Goal: Task Accomplishment & Management: Manage account settings

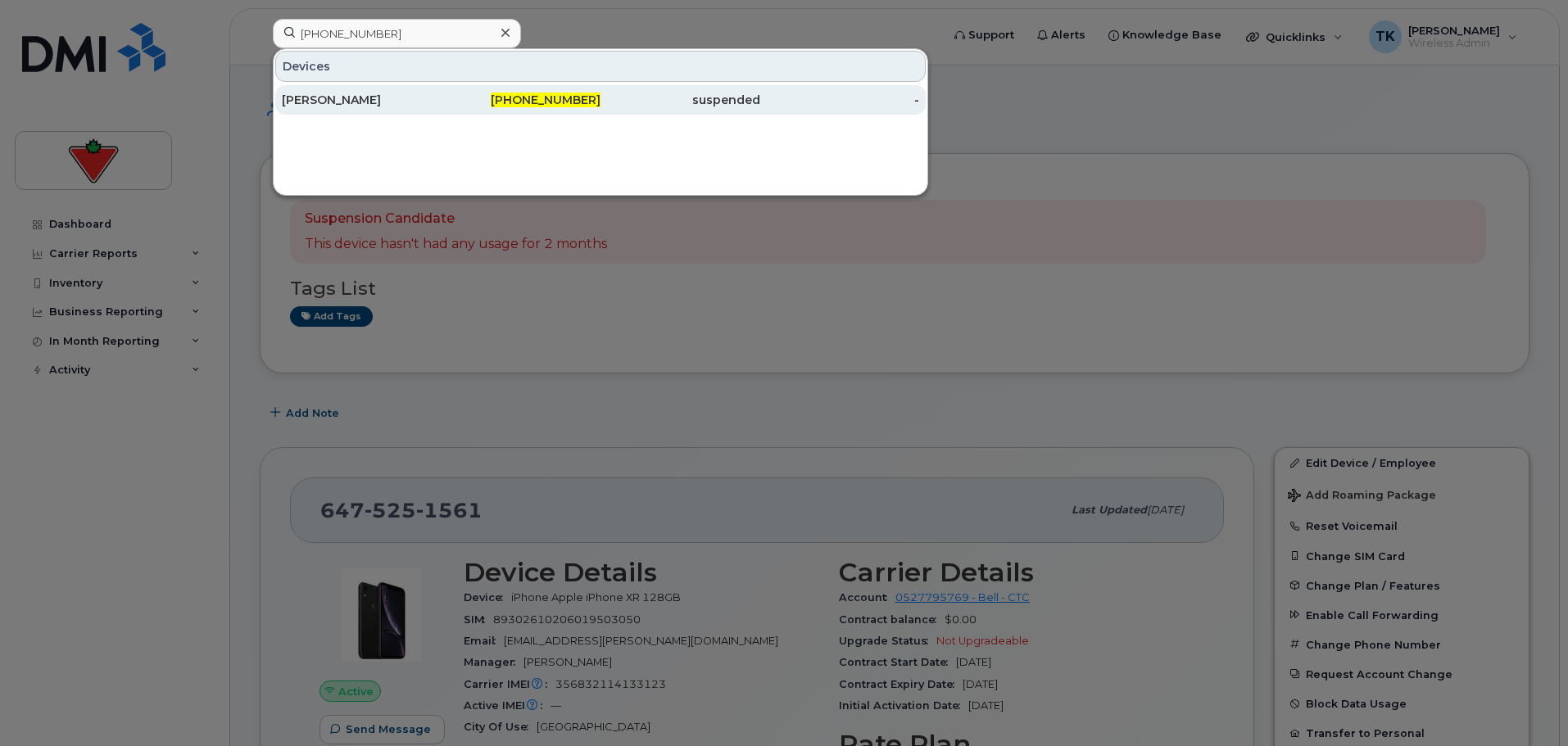
type input "343-572-4906"
click at [363, 109] on div "[PERSON_NAME]" at bounding box center [362, 100] width 160 height 30
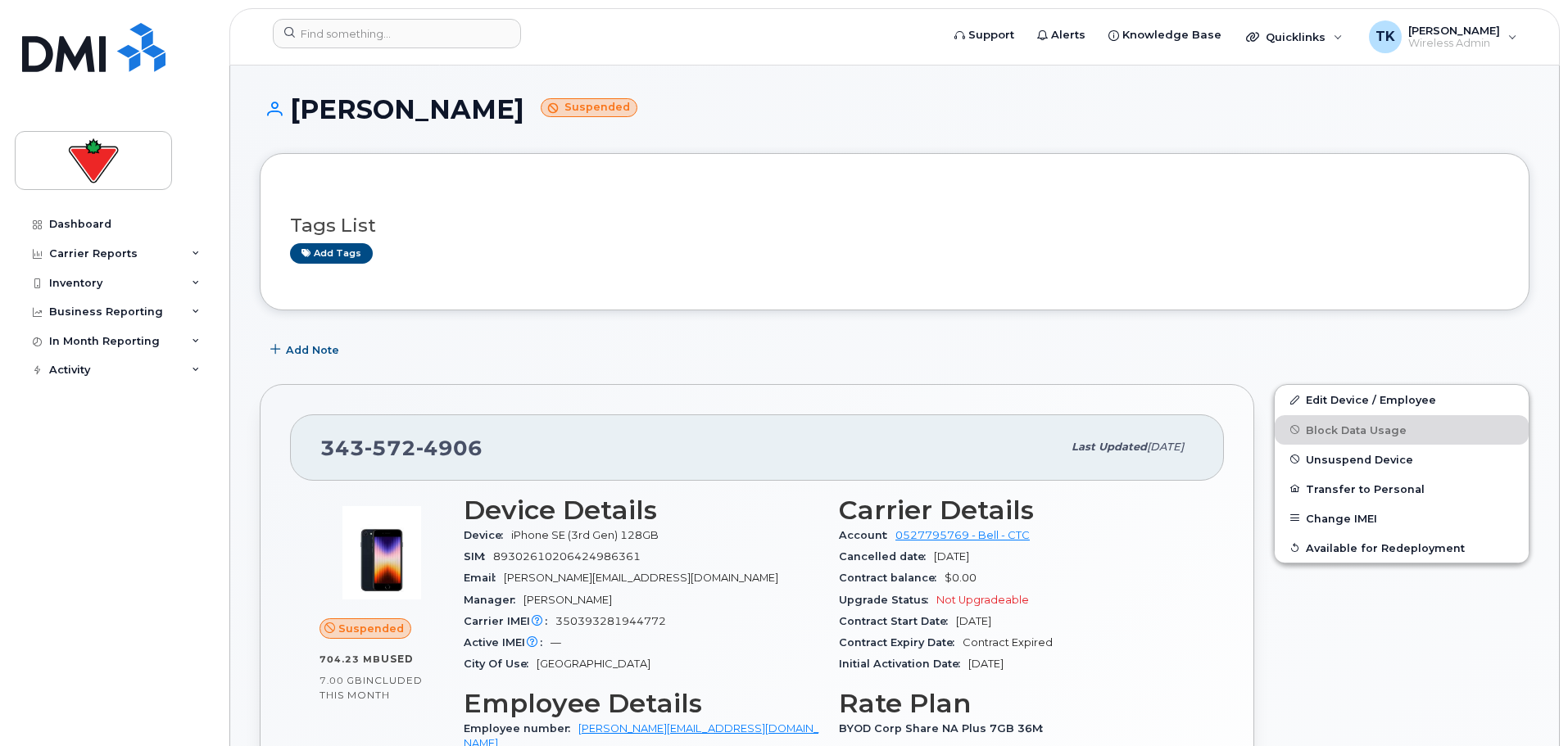
drag, startPoint x: 479, startPoint y: 109, endPoint x: 288, endPoint y: 110, distance: 191.0
click at [288, 110] on h1 "Astrid Arisyan Suspended" at bounding box center [894, 109] width 1269 height 29
copy h1 "[PERSON_NAME]"
click at [795, 241] on div "Tags List Add tags" at bounding box center [894, 232] width 1209 height 63
drag, startPoint x: 1223, startPoint y: 274, endPoint x: 1308, endPoint y: 328, distance: 100.7
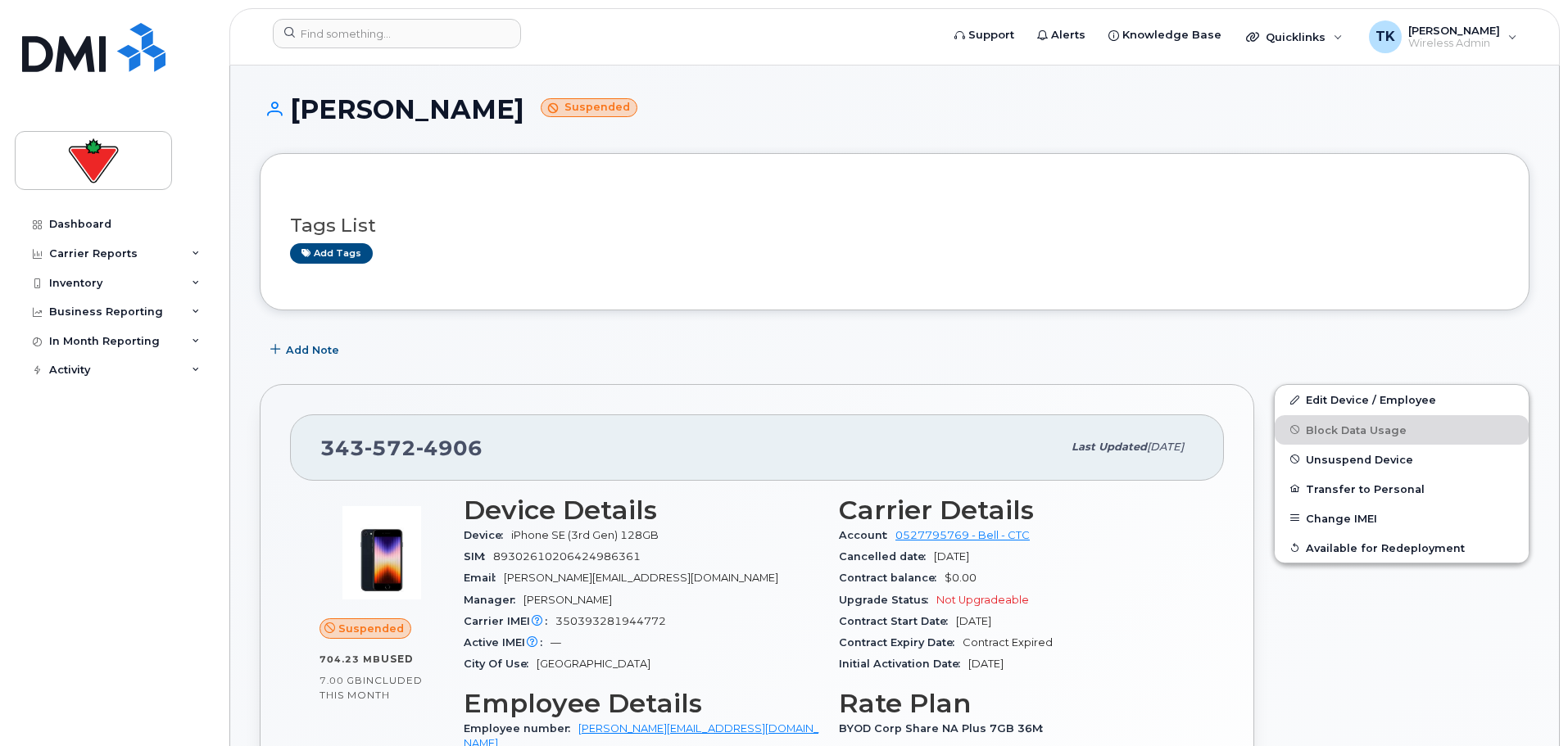
click at [1225, 274] on div "Tags List Add tags" at bounding box center [894, 232] width 1209 height 97
click at [1342, 398] on link "Edit Device / Employee" at bounding box center [1401, 399] width 254 height 30
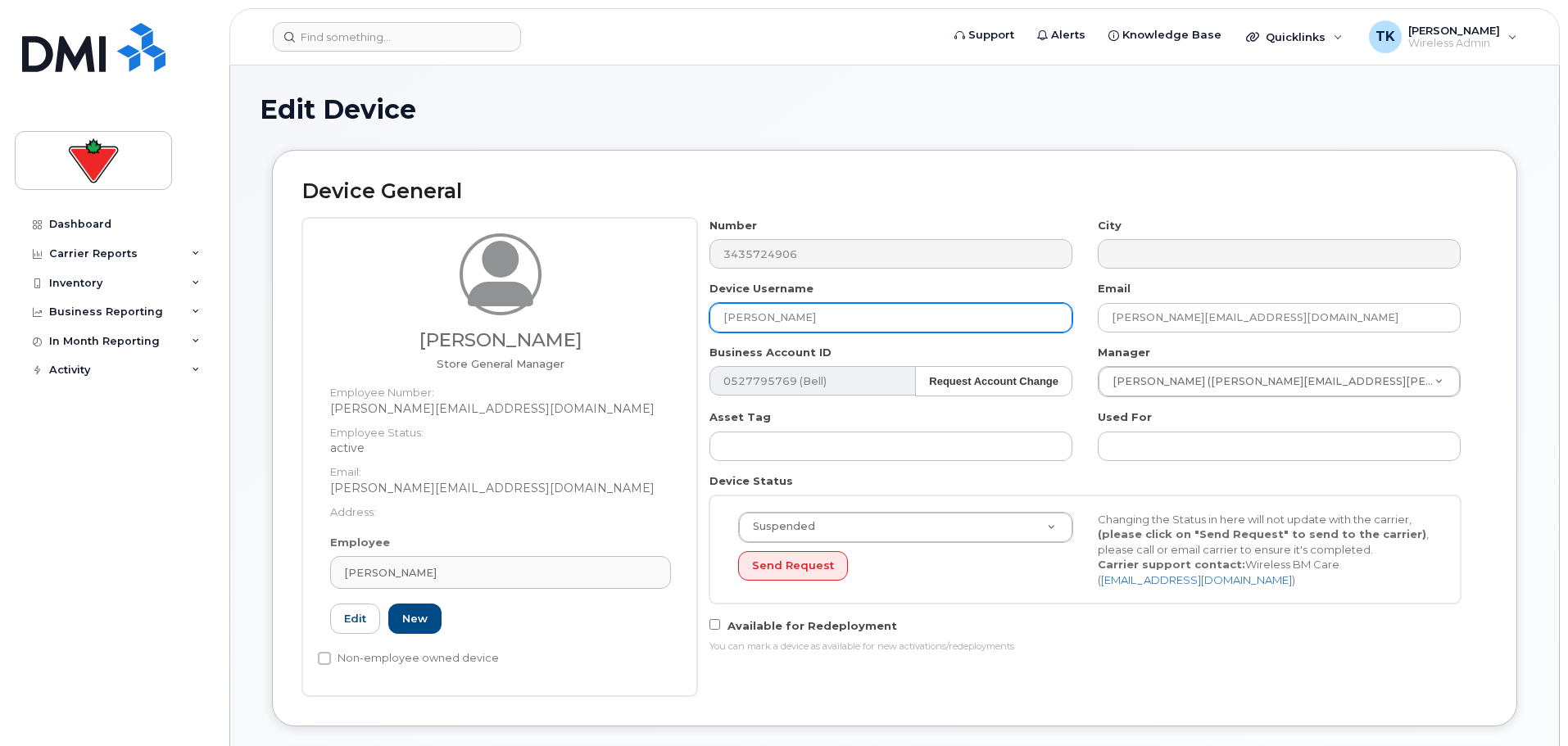
drag, startPoint x: 823, startPoint y: 323, endPoint x: 573, endPoint y: 276, distance: 254.4
click at [575, 276] on div "Astrid Arisyan Store General Manager Employee Number: astrid.arisyan@marks.com …" at bounding box center [895, 456] width 1184 height 478
paste input "dina Benco"
type input "[PERSON_NAME]"
drag, startPoint x: 1269, startPoint y: 321, endPoint x: 773, endPoint y: 311, distance: 496.1
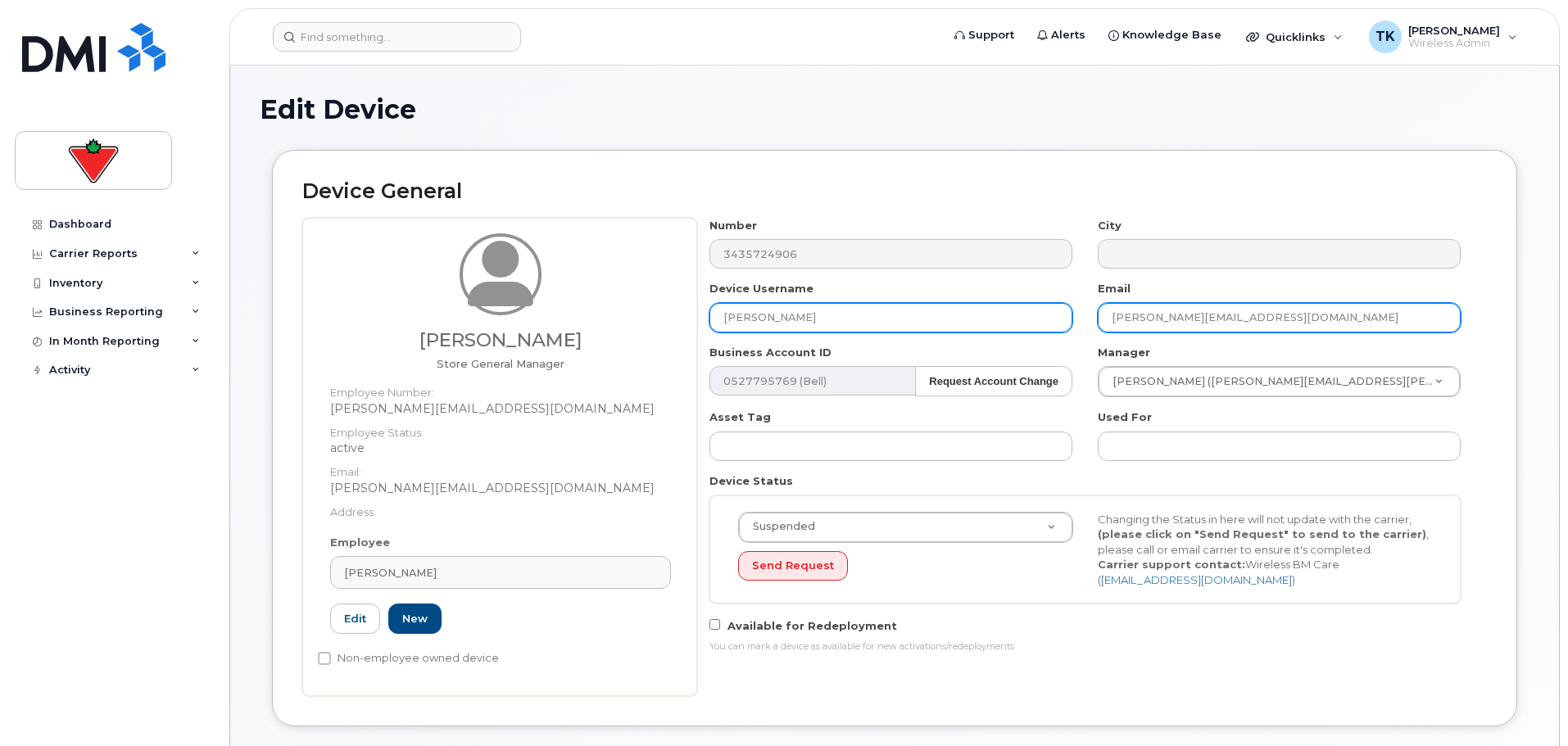
click at [773, 311] on div "Number 3435724906 City Device Username Adina Benco Email Astrid.Arisyan@marks.c…" at bounding box center [1086, 441] width 777 height 448
paste input "dina Benco"
drag, startPoint x: 1180, startPoint y: 309, endPoint x: 786, endPoint y: 291, distance: 394.4
click at [809, 295] on div "Number 3435724906 City Device Username Adina Benco Email Adina Benco Business A…" at bounding box center [1086, 441] width 777 height 448
paste input ".Benco@marks.ca"
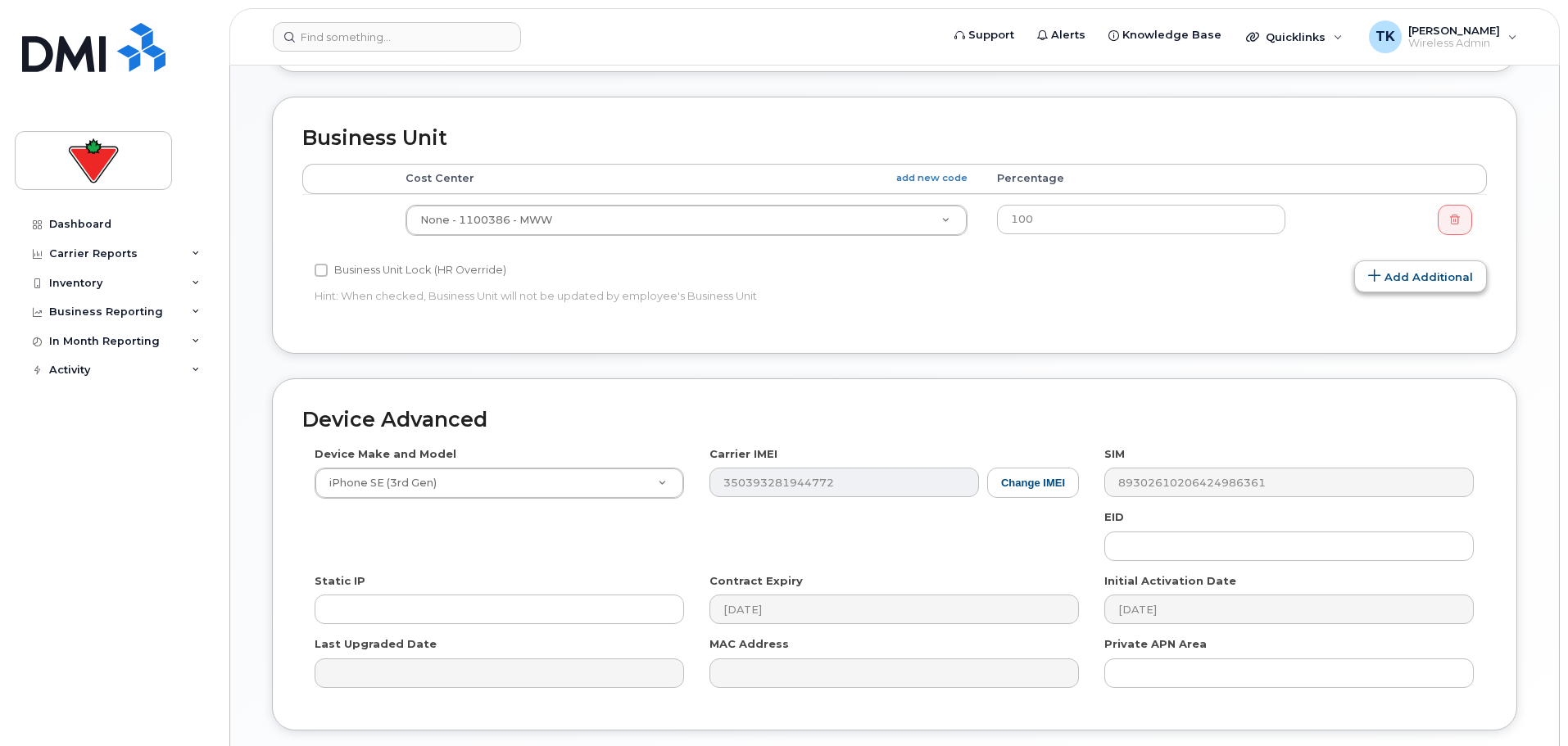
scroll to position [776, 0]
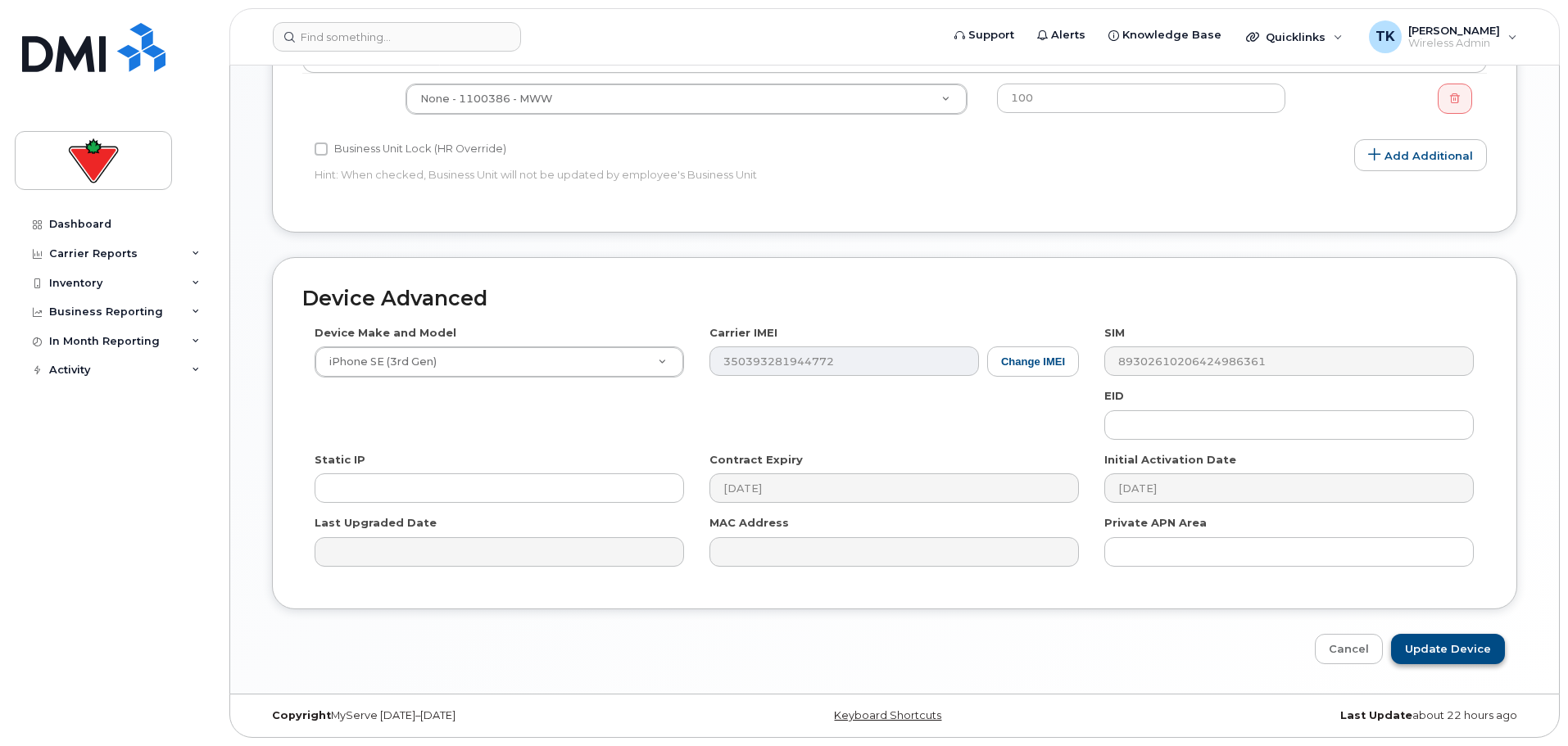
type input "[EMAIL_ADDRESS][DOMAIN_NAME]"
click at [1431, 649] on input "Update Device" at bounding box center [1448, 649] width 114 height 30
type input "Saving..."
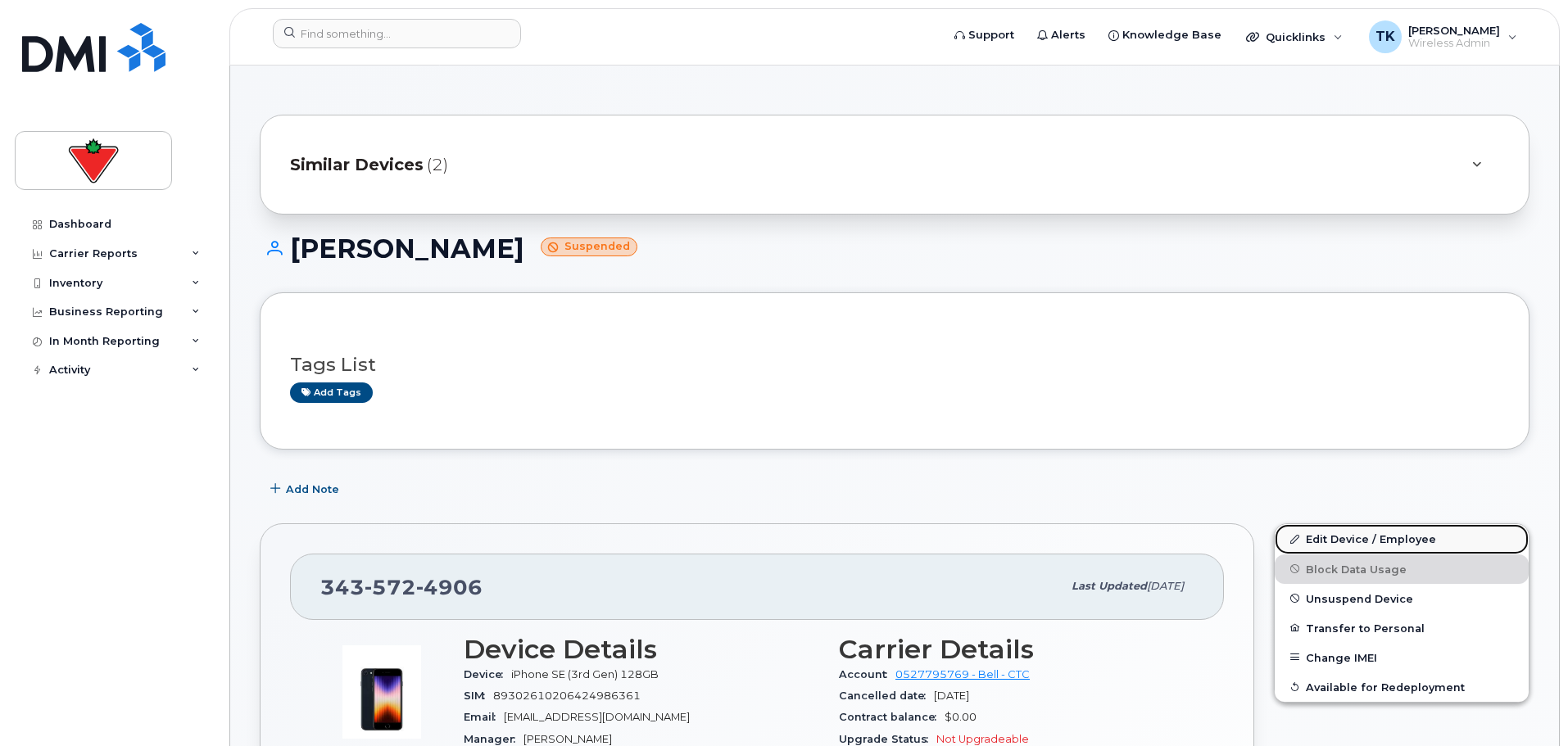
click at [1380, 544] on link "Edit Device / Employee" at bounding box center [1401, 539] width 254 height 30
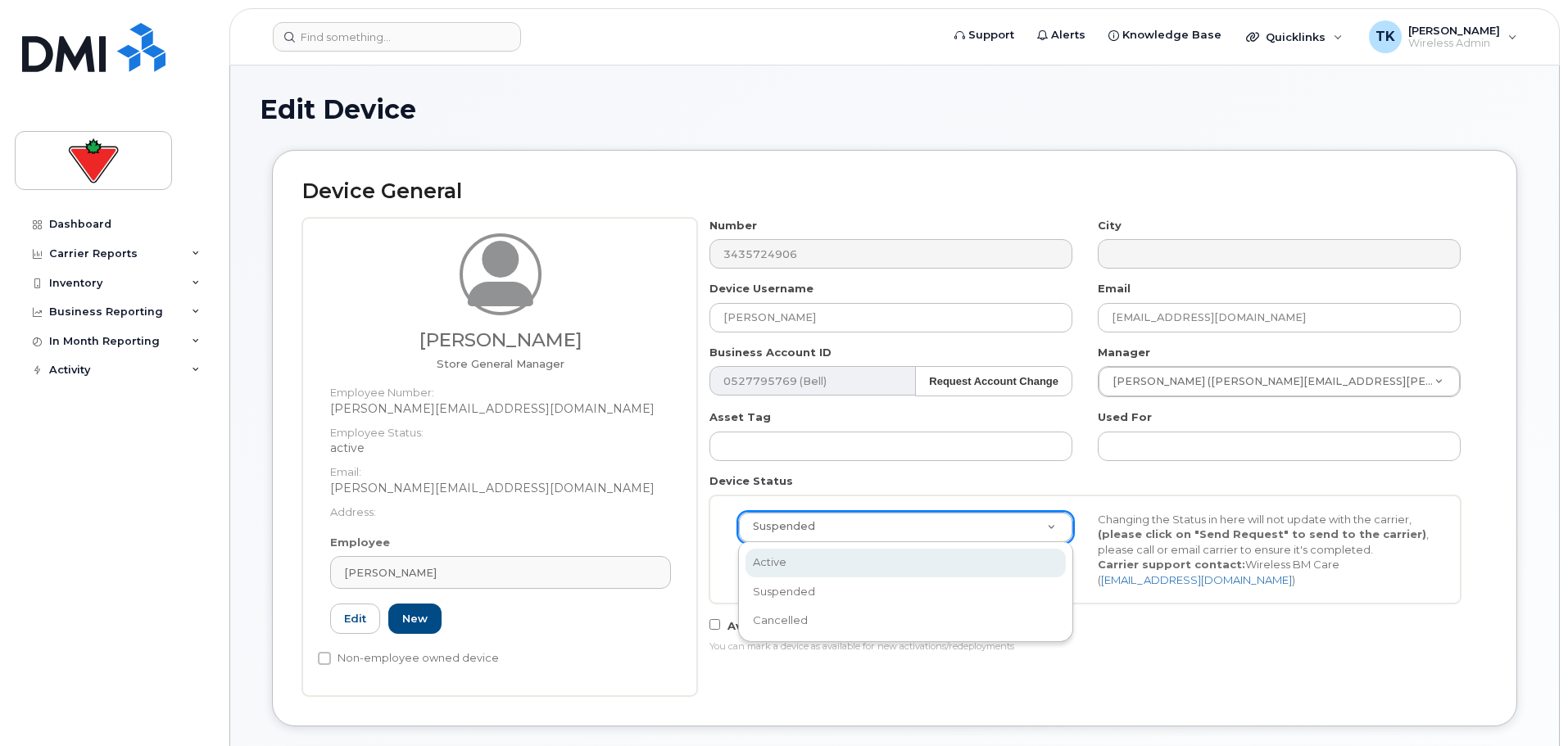
select select "active"
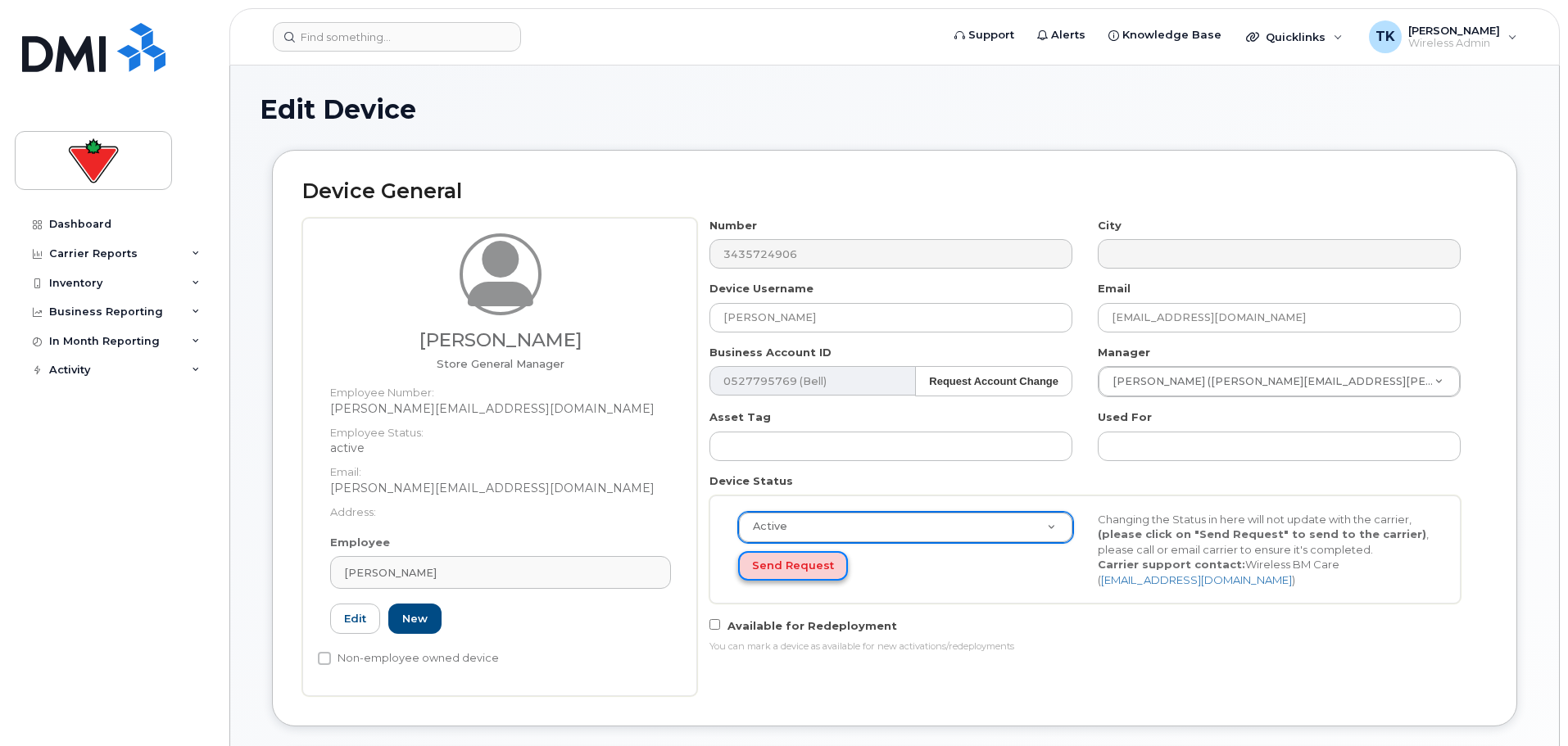
click at [781, 567] on button "Send Request" at bounding box center [793, 566] width 110 height 30
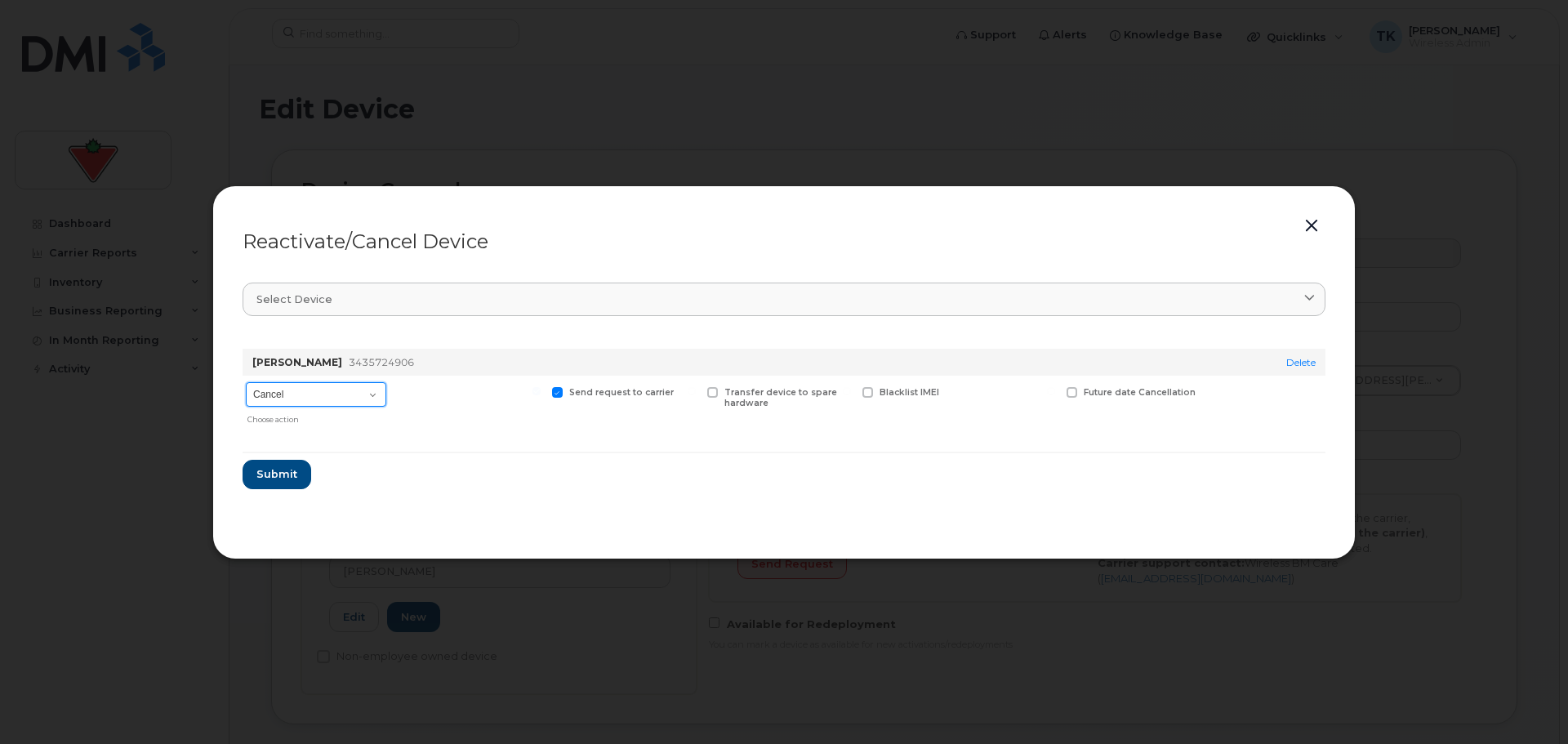
click at [352, 385] on select "Cancel Suspend - Extend Suspension Reactivate" at bounding box center [316, 394] width 140 height 25
select select "[object Object]"
click at [246, 382] on select "Cancel Suspend - Extend Suspension Reactivate" at bounding box center [316, 394] width 140 height 25
click at [264, 479] on span "Submit" at bounding box center [276, 474] width 41 height 16
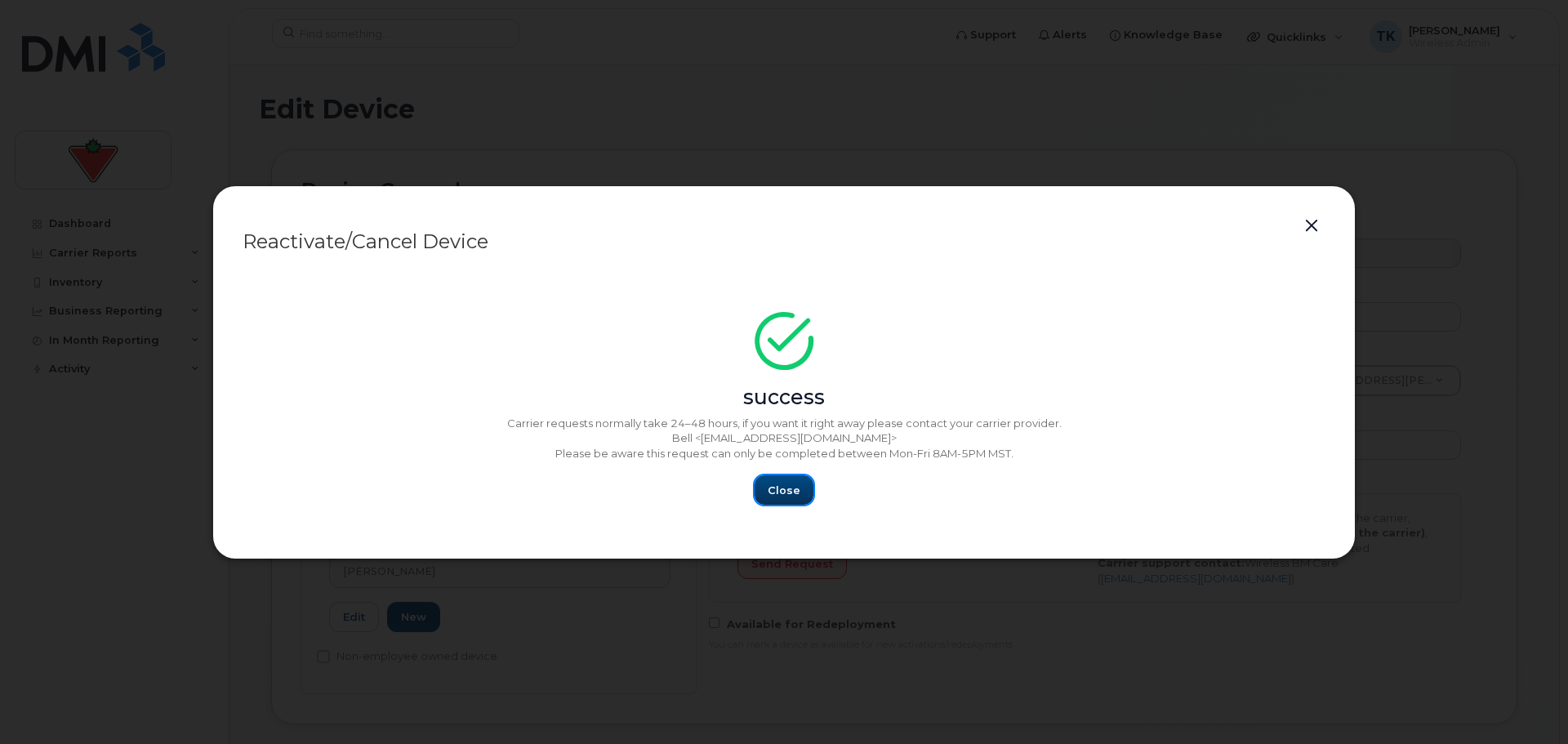
click at [769, 493] on button "Close" at bounding box center [784, 490] width 59 height 30
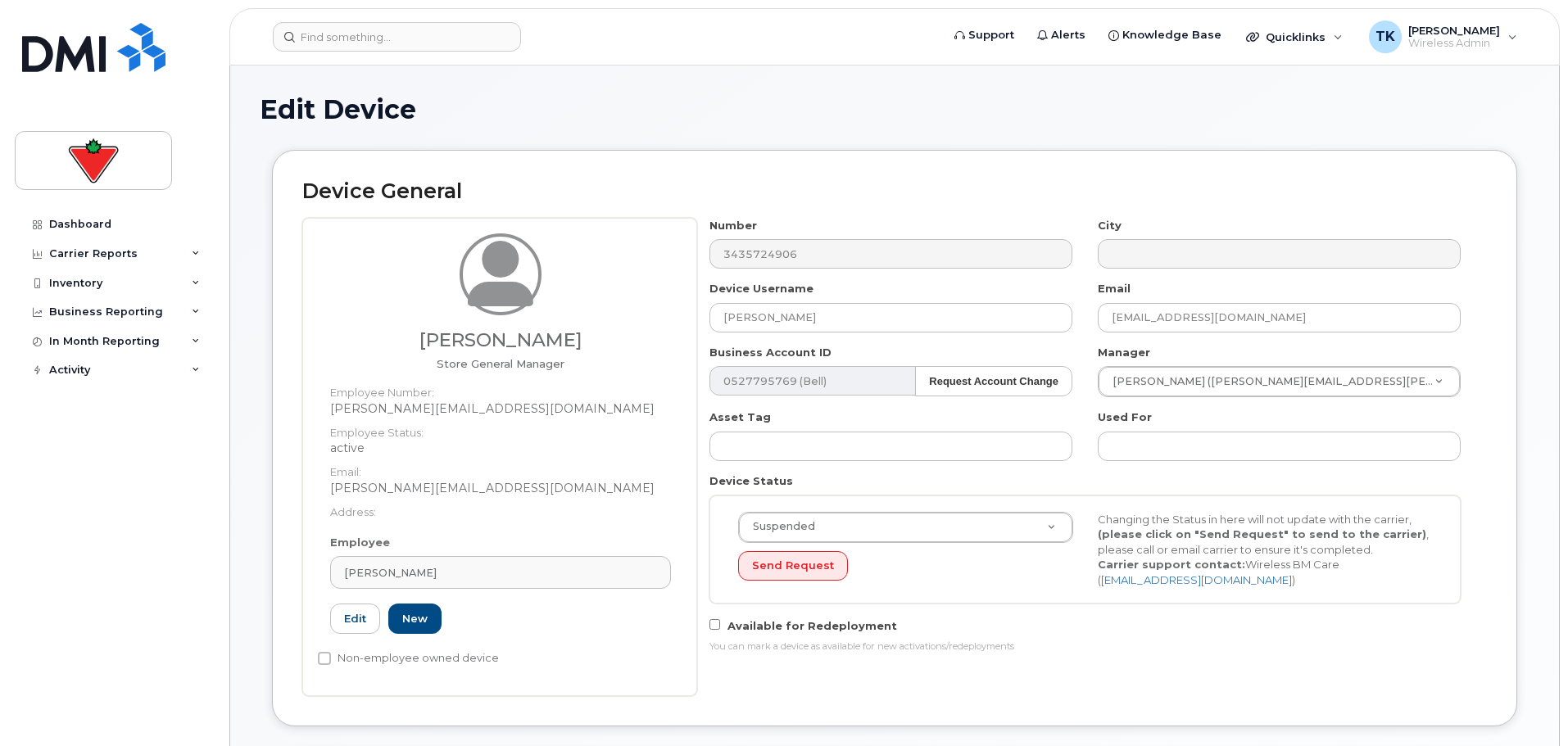
click at [1432, 139] on div "Edit Device" at bounding box center [894, 122] width 1269 height 55
drag, startPoint x: 804, startPoint y: 315, endPoint x: 451, endPoint y: 308, distance: 353.1
click at [451, 308] on div "Astrid Arisyan Store General Manager Employee Number: astrid.arisyan@marks.com …" at bounding box center [895, 456] width 1184 height 478
click at [1305, 648] on div "You can mark a device as available for new activations/redeployments" at bounding box center [1085, 646] width 751 height 13
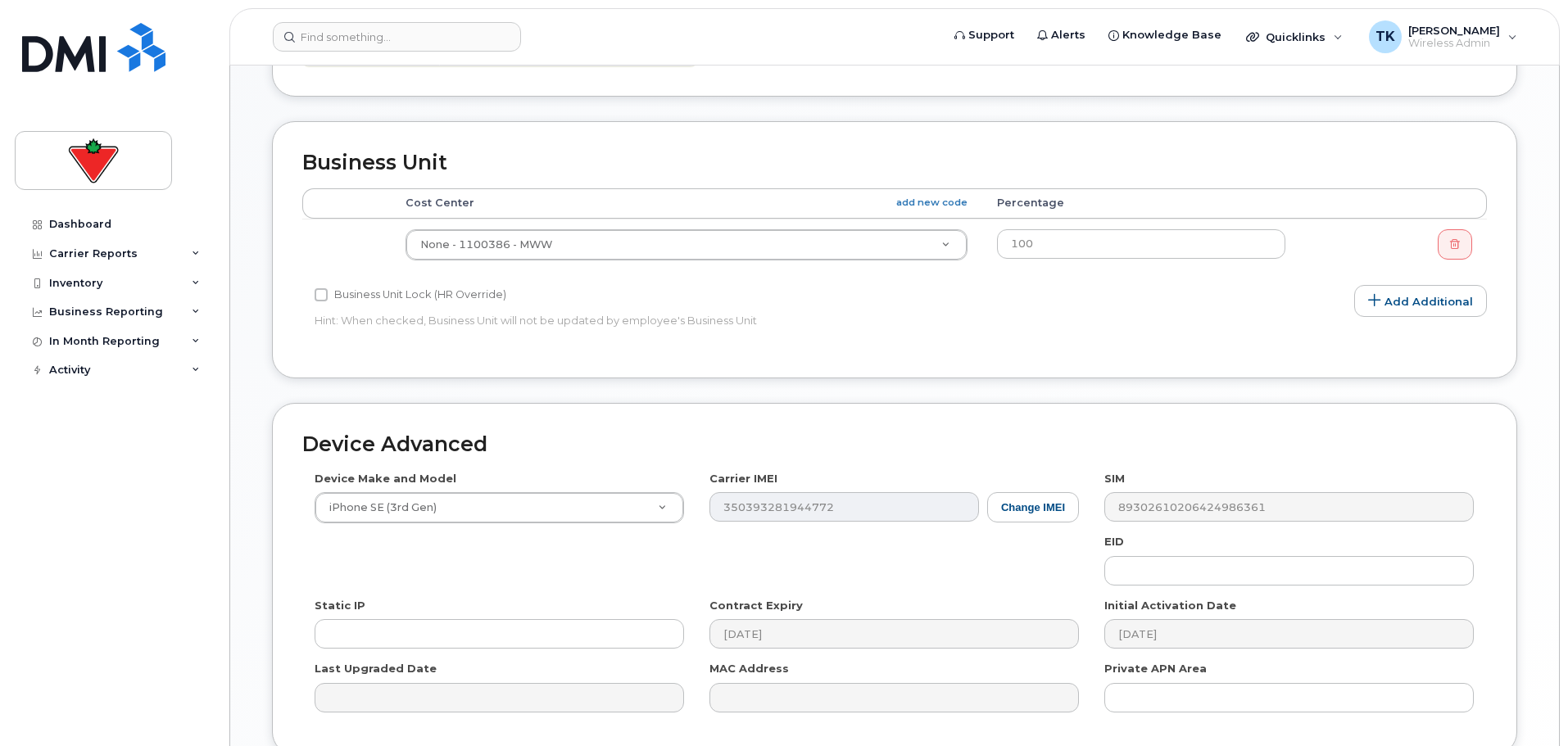
scroll to position [776, 0]
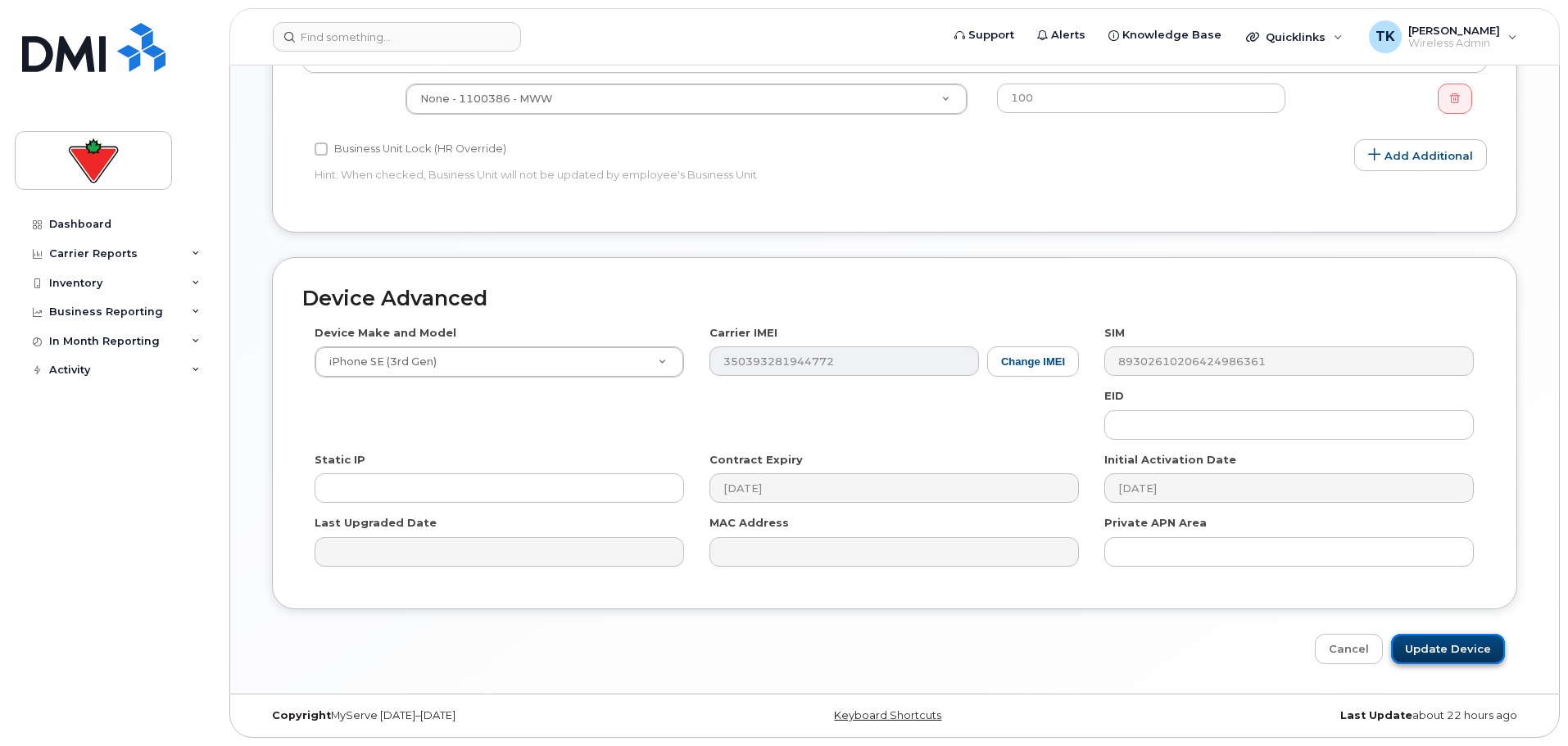
click at [1445, 641] on input "Update Device" at bounding box center [1448, 649] width 114 height 30
type input "Saving..."
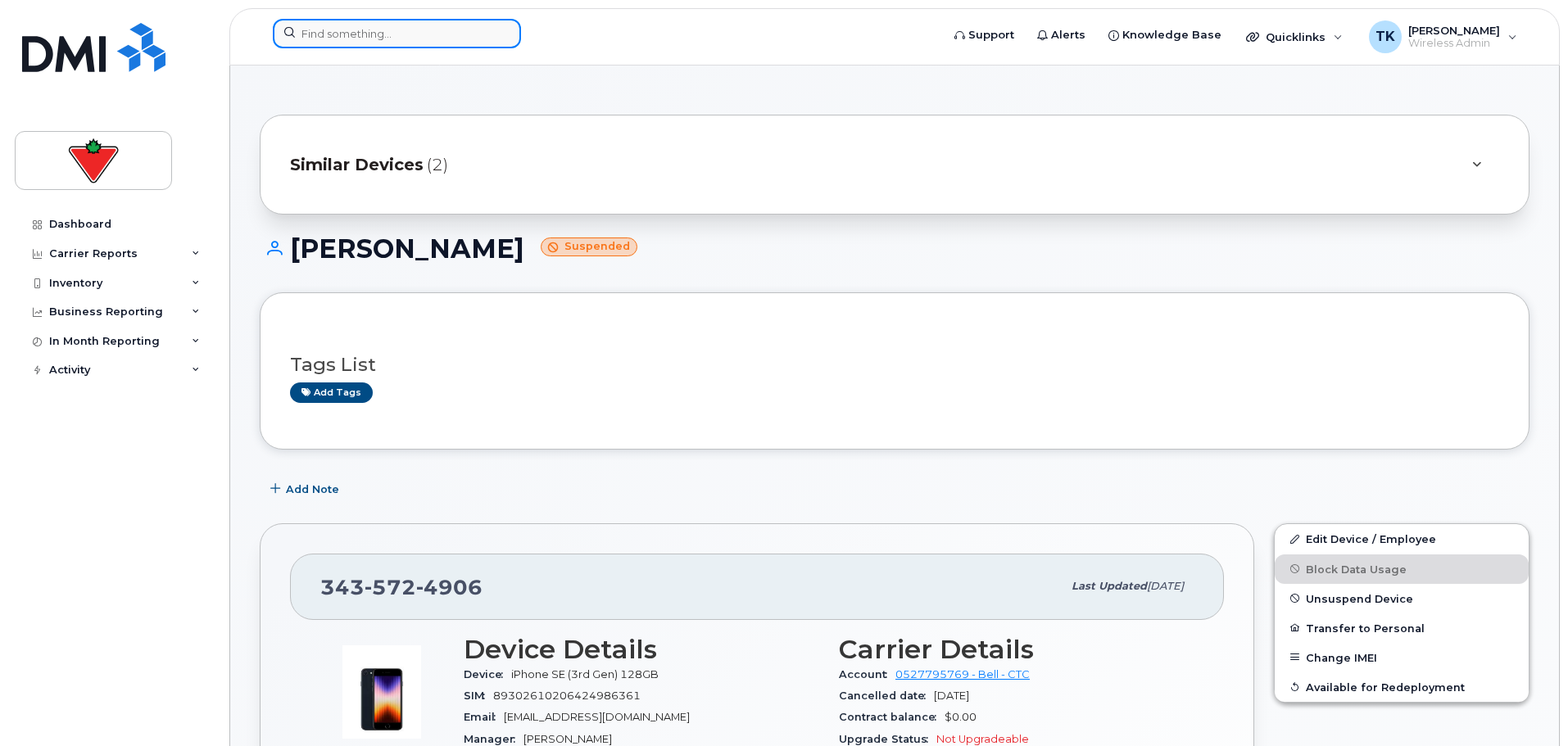
click at [404, 32] on input at bounding box center [396, 34] width 249 height 30
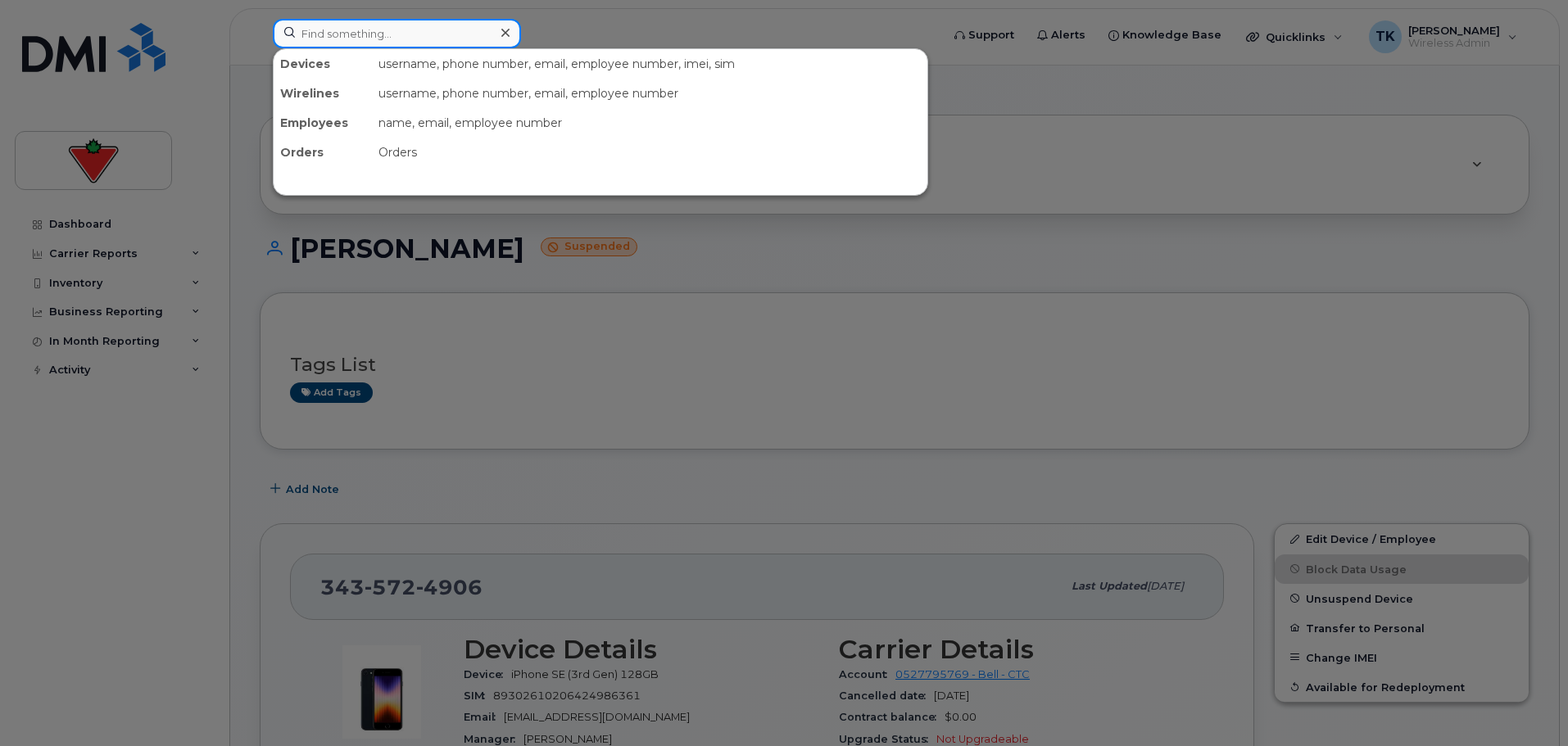
paste input "[PERSON_NAME]"
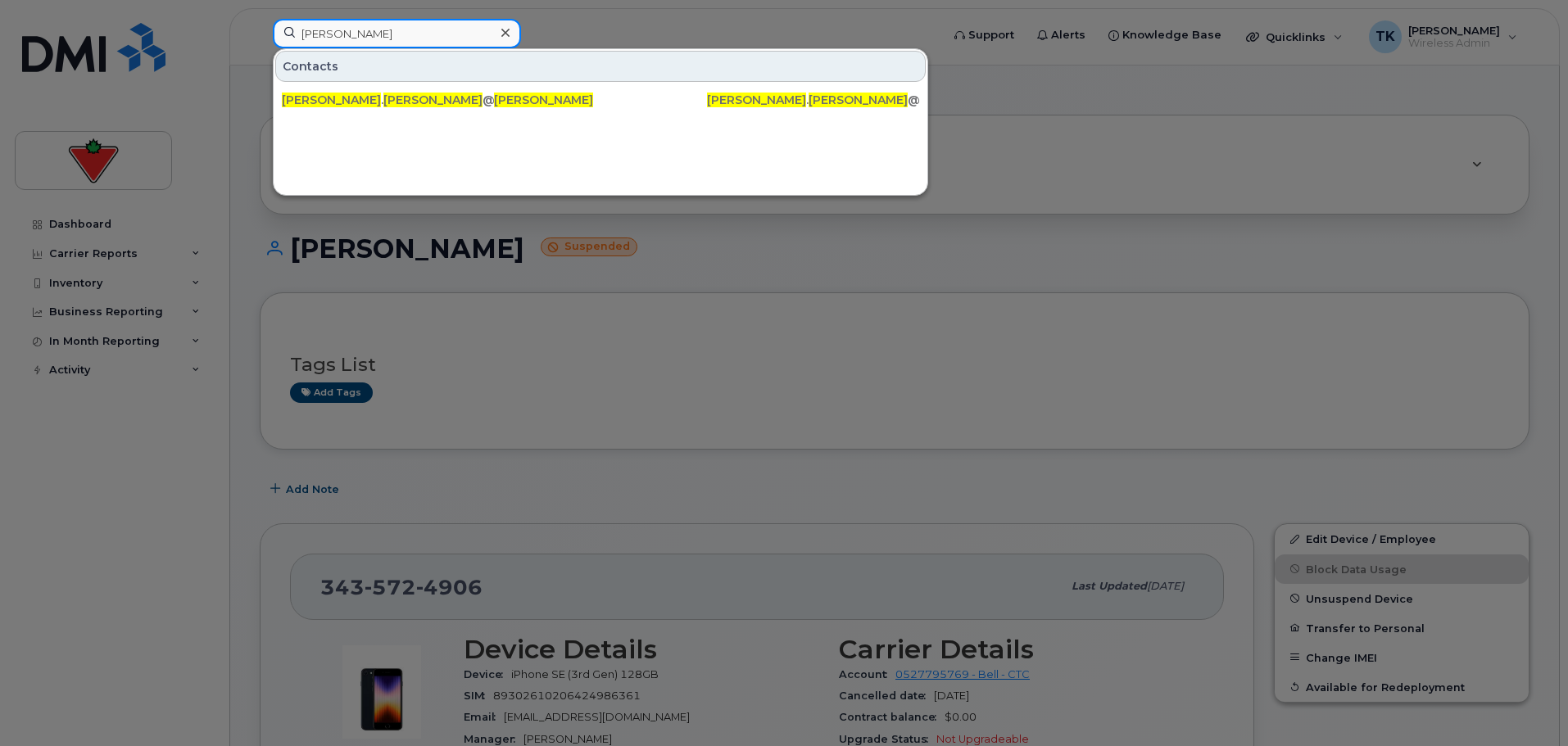
drag, startPoint x: 423, startPoint y: 34, endPoint x: 189, endPoint y: 4, distance: 235.9
click at [260, 19] on div "[PERSON_NAME] Contacts [PERSON_NAME] . [PERSON_NAME] @[DOMAIN_NAME] [PERSON_NAM…" at bounding box center [601, 37] width 683 height 36
paste input "[PERSON_NAME]"
type input "[PERSON_NAME]"
